Goal: Transaction & Acquisition: Purchase product/service

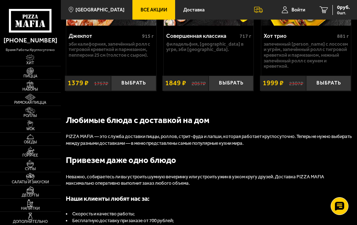
scroll to position [737, 0]
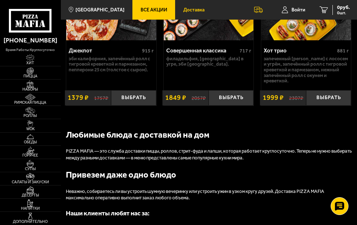
click at [187, 8] on span "Доставка" at bounding box center [193, 9] width 21 height 5
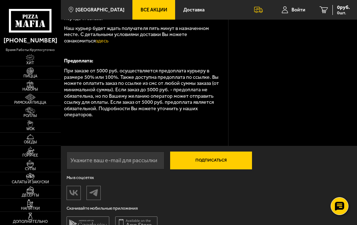
scroll to position [265, 0]
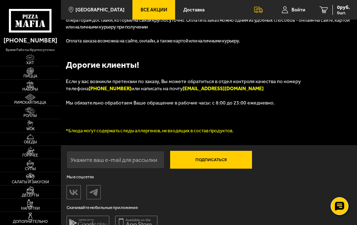
scroll to position [1022, 0]
